Goal: Find specific page/section: Find specific page/section

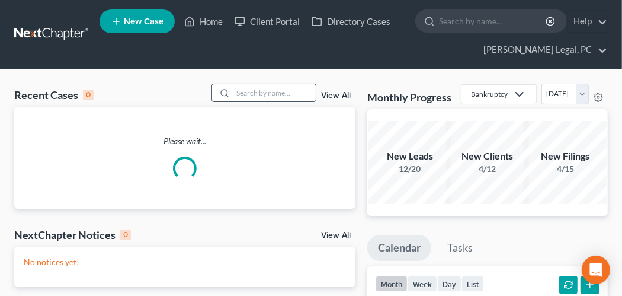
click at [236, 87] on input "search" at bounding box center [274, 92] width 83 height 17
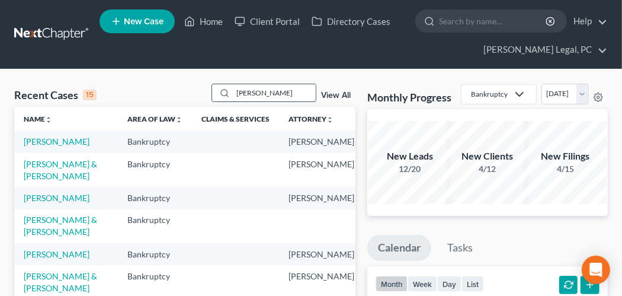
type input "[PERSON_NAME]"
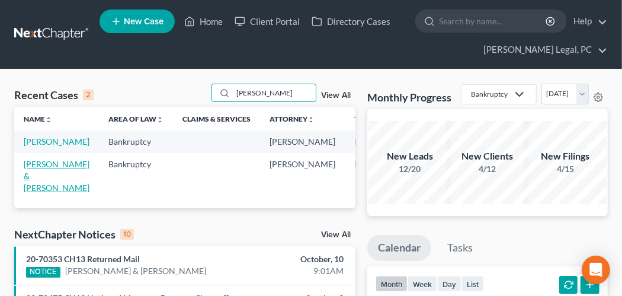
click at [41, 177] on link "[PERSON_NAME] & [PERSON_NAME]" at bounding box center [57, 176] width 66 height 34
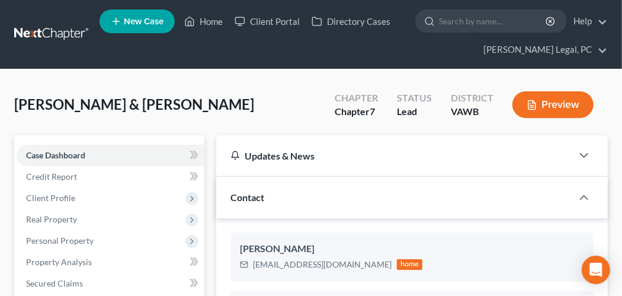
drag, startPoint x: 47, startPoint y: 34, endPoint x: 55, endPoint y: 37, distance: 8.1
click at [47, 34] on link at bounding box center [52, 34] width 76 height 21
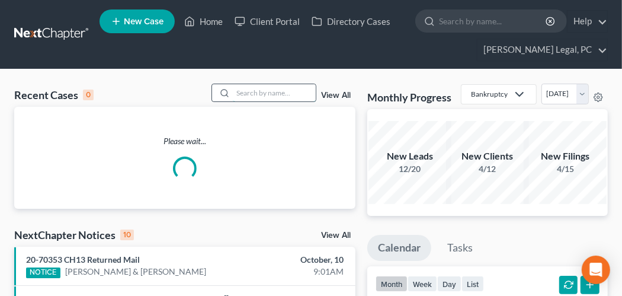
click at [236, 95] on input "search" at bounding box center [274, 92] width 83 height 17
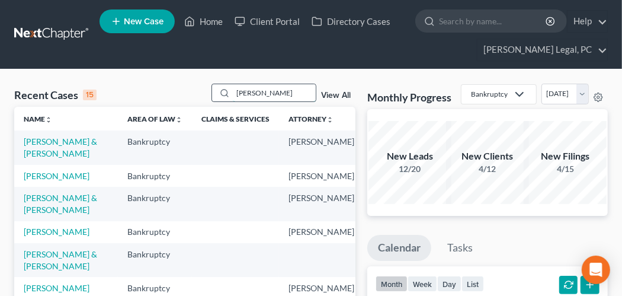
type input "reynolds"
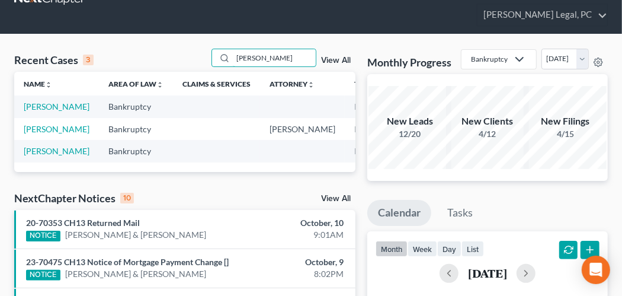
scroll to position [59, 0]
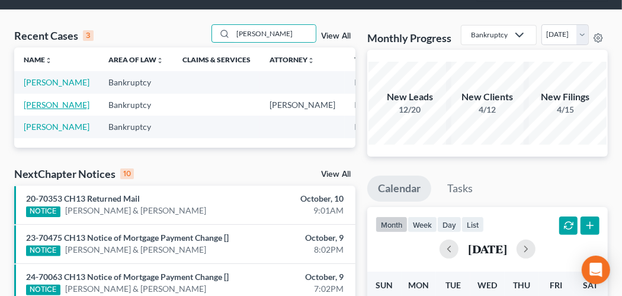
click at [43, 110] on link "Reynolds, James" at bounding box center [57, 105] width 66 height 10
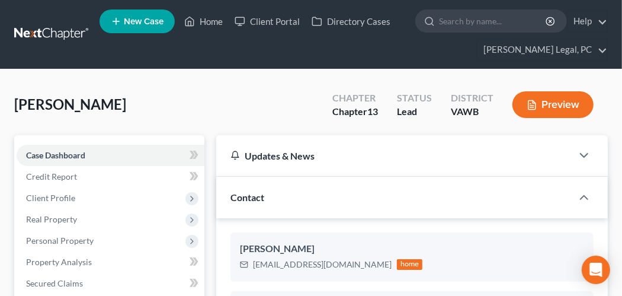
click at [30, 31] on link at bounding box center [52, 34] width 76 height 21
